Goal: Check status: Check status

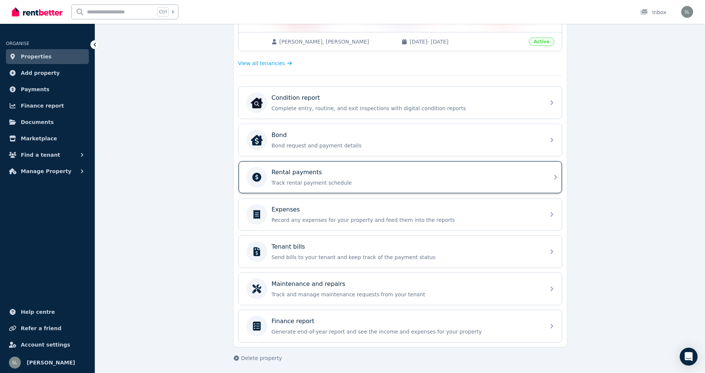
scroll to position [188, 0]
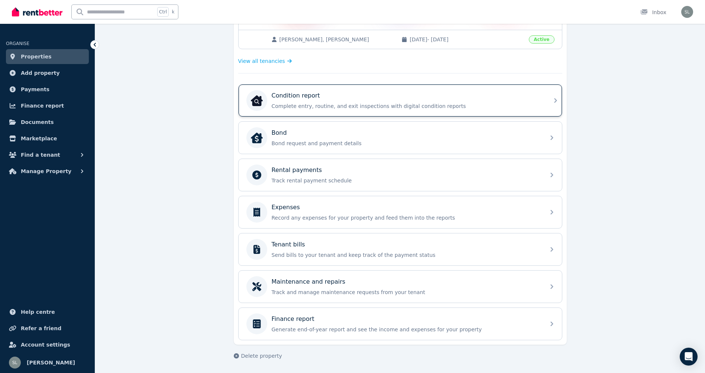
click at [404, 107] on p "Complete entry, routine, and exit inspections with digital condition reports" at bounding box center [406, 105] width 269 height 7
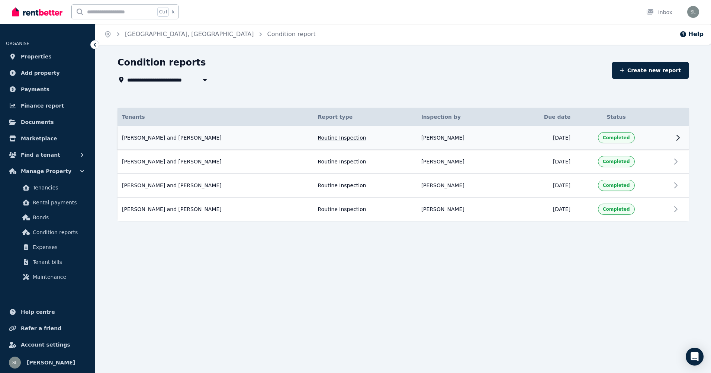
click at [222, 141] on td "Alvin and Zenith Apolonio Routine Inspection Inspected by: Suraya Lavalette Due…" at bounding box center [216, 138] width 196 height 24
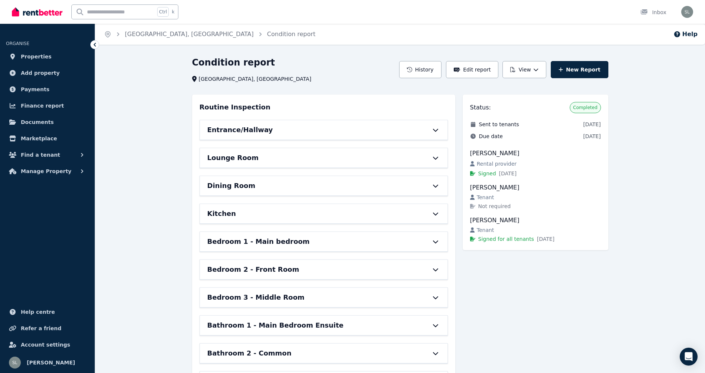
click at [250, 213] on div "Kitchen" at bounding box center [314, 213] width 212 height 10
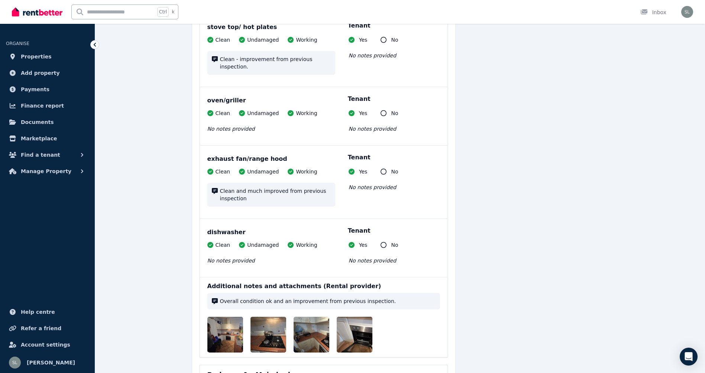
scroll to position [818, 0]
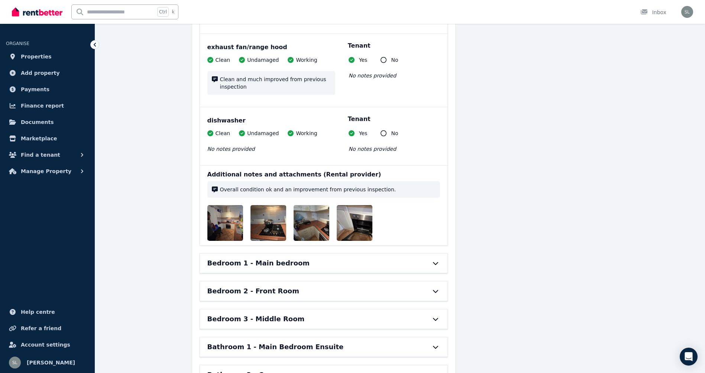
click at [309, 222] on img at bounding box center [318, 223] width 48 height 36
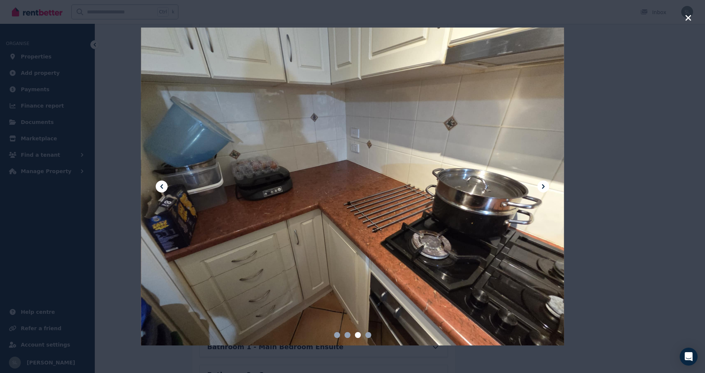
click at [342, 147] on div at bounding box center [352, 187] width 423 height 318
click at [581, 175] on div at bounding box center [352, 186] width 705 height 373
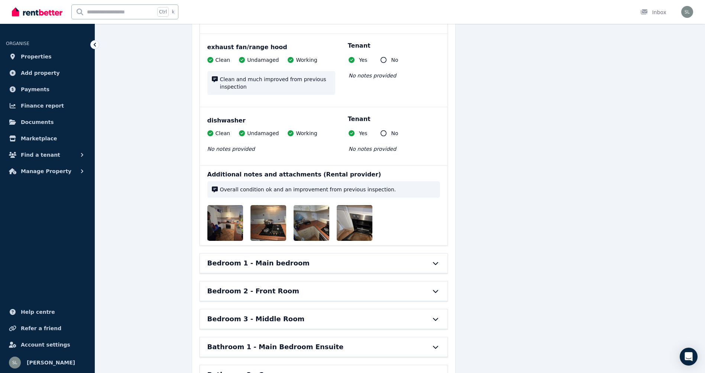
click at [359, 208] on img at bounding box center [361, 223] width 48 height 36
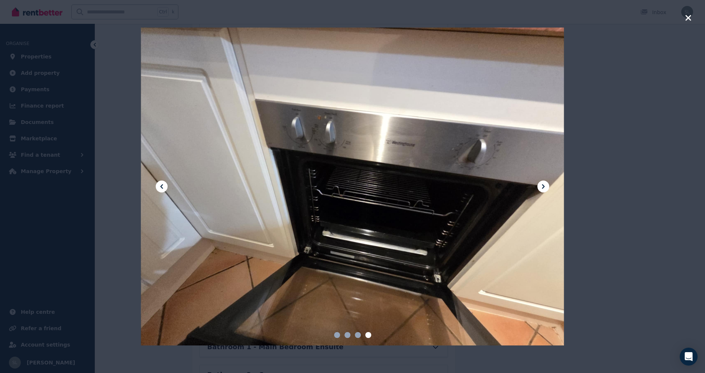
click at [628, 205] on div at bounding box center [352, 186] width 705 height 373
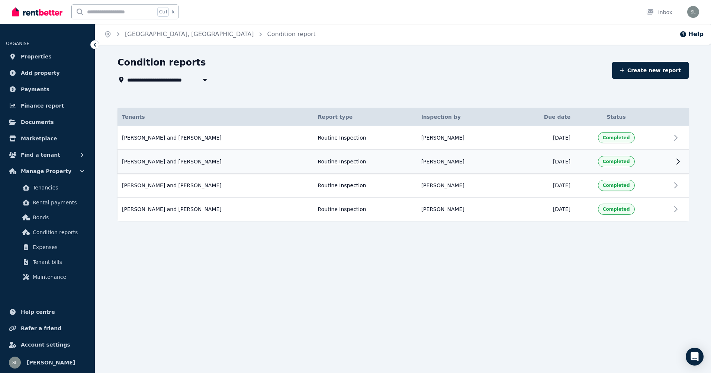
click at [190, 165] on td "Alvin and Zenith Apolonio Routine Inspection Inspected by: Suraya Lavalette Due…" at bounding box center [216, 161] width 196 height 24
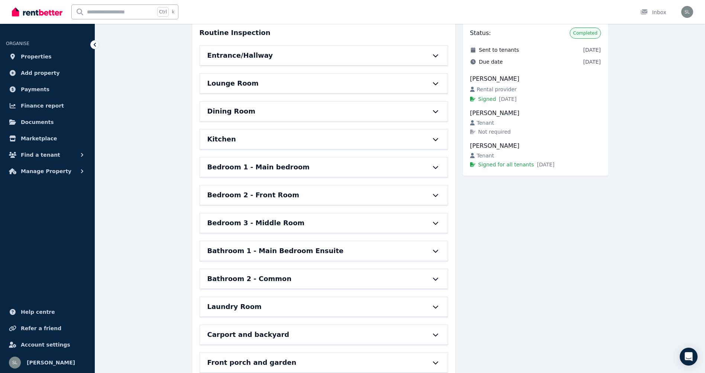
scroll to position [112, 0]
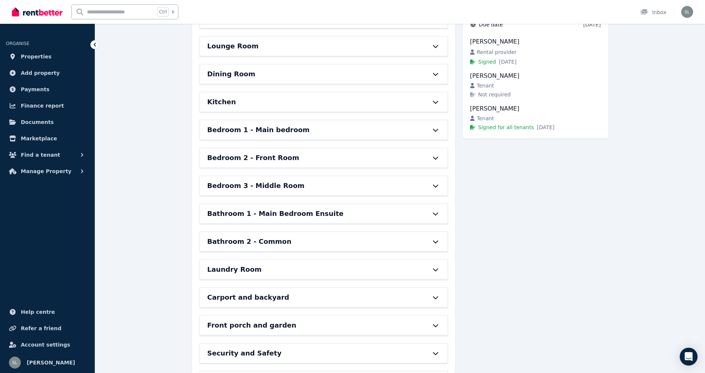
click at [270, 105] on div "Kitchen" at bounding box center [314, 102] width 212 height 10
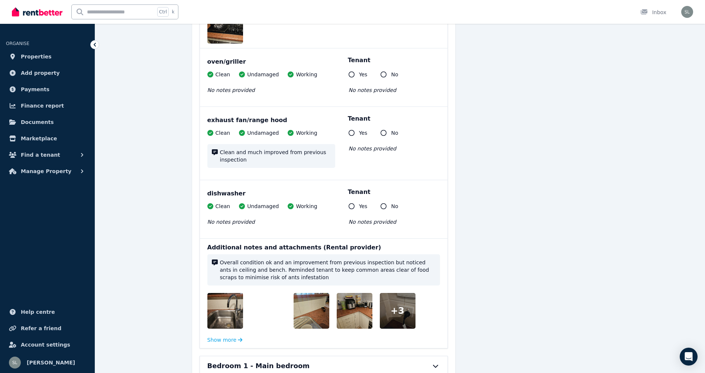
scroll to position [818, 0]
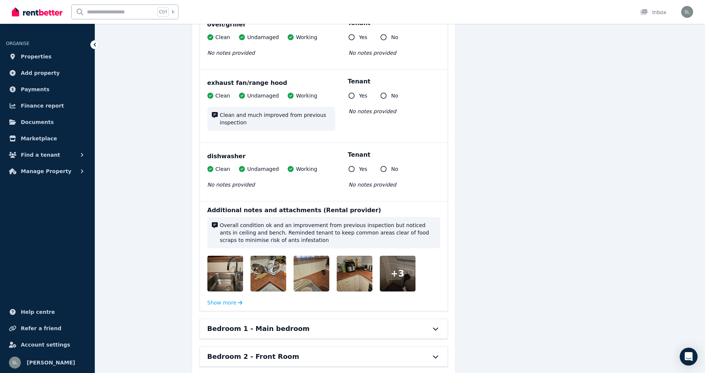
click at [389, 283] on div at bounding box center [398, 273] width 36 height 36
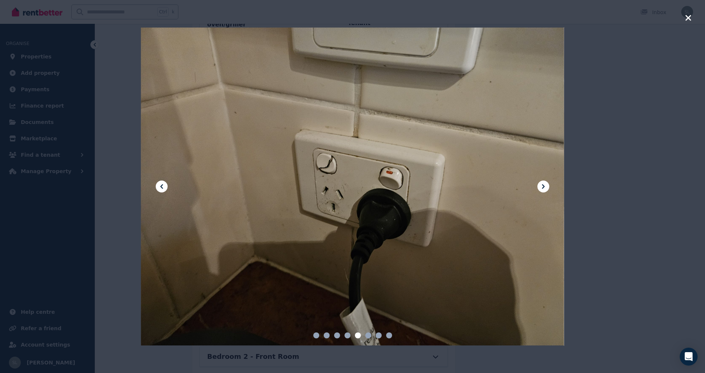
click at [127, 58] on div at bounding box center [352, 186] width 705 height 373
